Goal: Connect with others: Participate in discussion

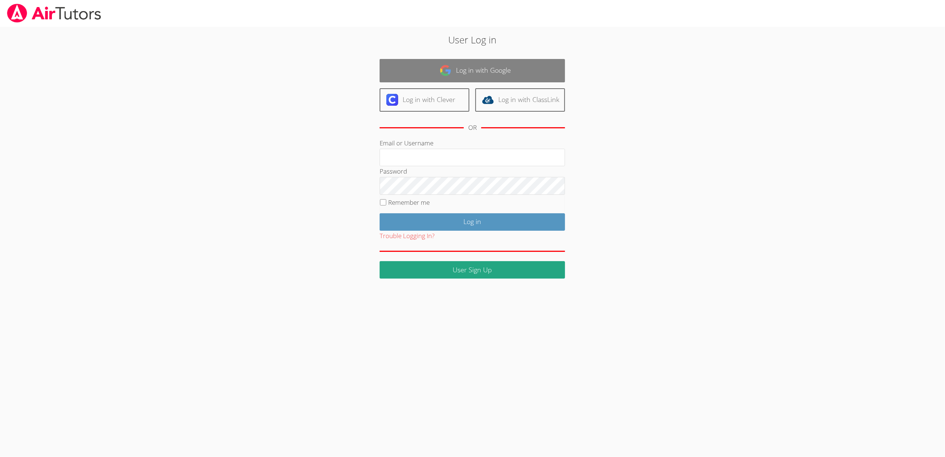
type input "[EMAIL_ADDRESS][DOMAIN_NAME]"
click at [483, 65] on link "Log in with Google" at bounding box center [471, 70] width 185 height 23
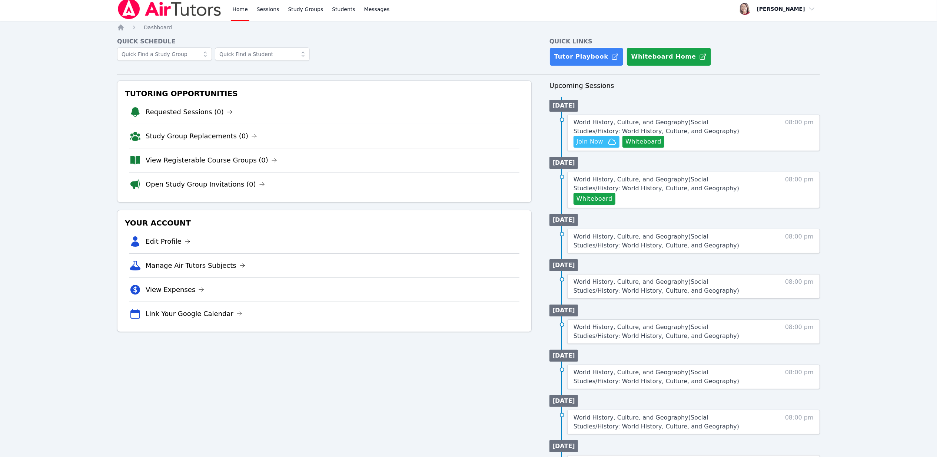
scroll to position [49, 0]
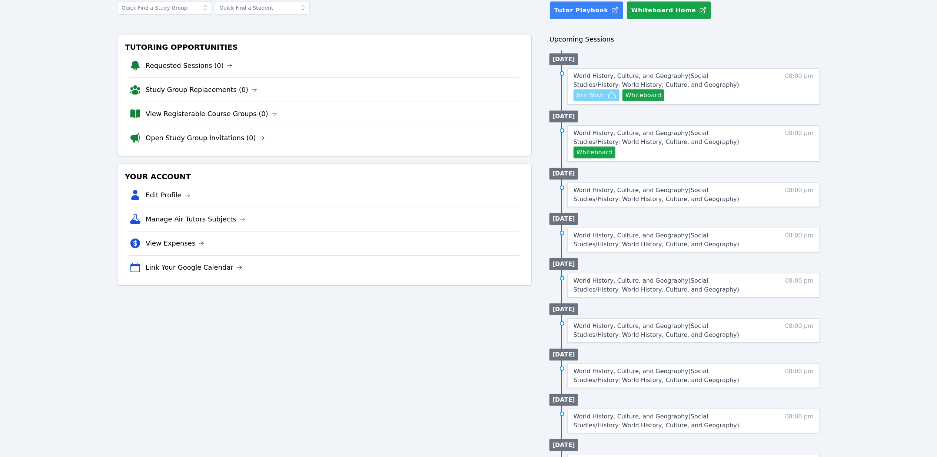
click at [587, 95] on span "Join Now" at bounding box center [590, 95] width 27 height 9
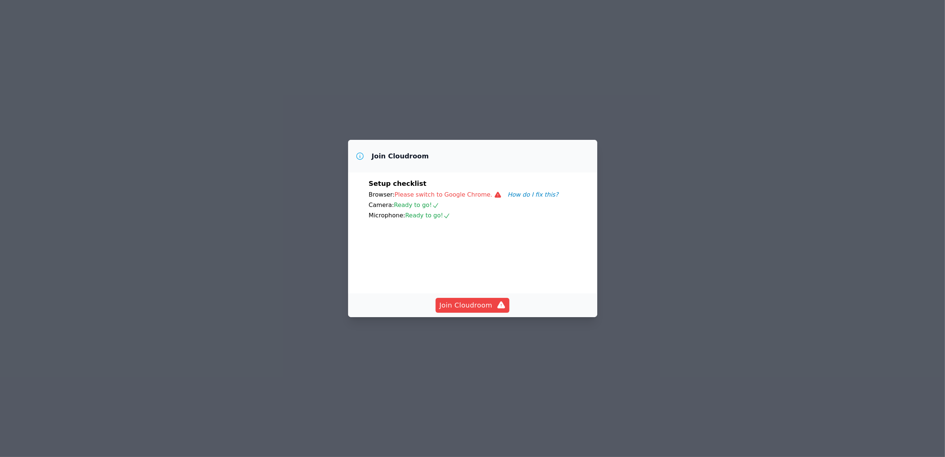
click at [509, 190] on button "How do I fix this?" at bounding box center [532, 194] width 51 height 9
